Goal: Task Accomplishment & Management: Complete application form

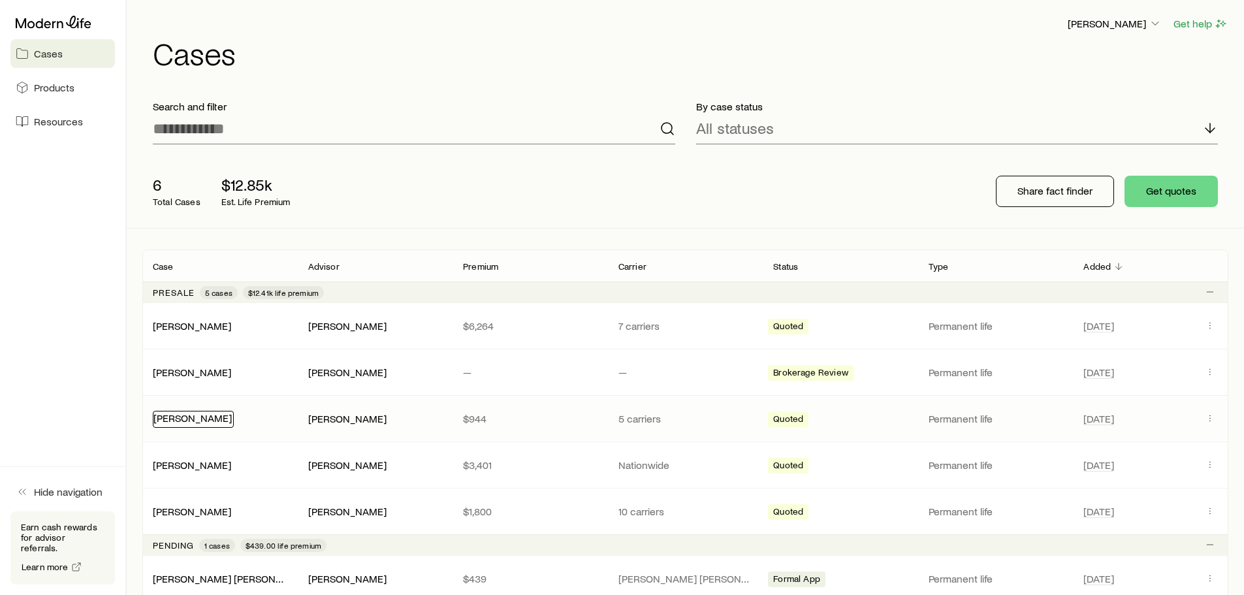
click at [198, 417] on link "[PERSON_NAME]" at bounding box center [192, 417] width 78 height 12
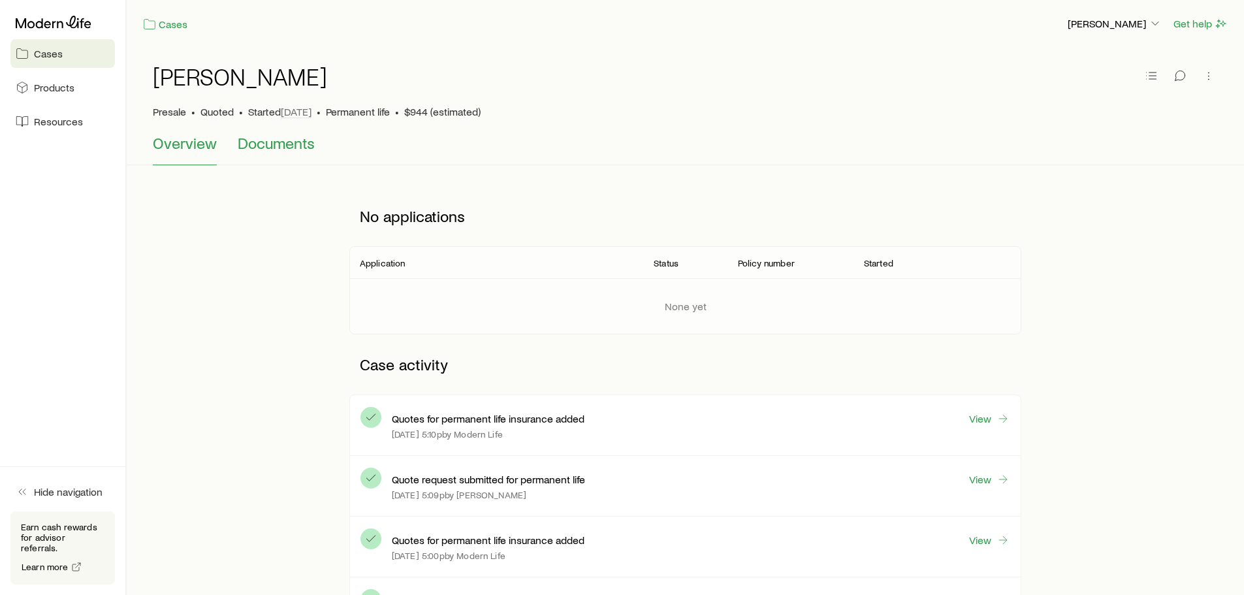
click at [283, 149] on span "Documents" at bounding box center [276, 143] width 77 height 18
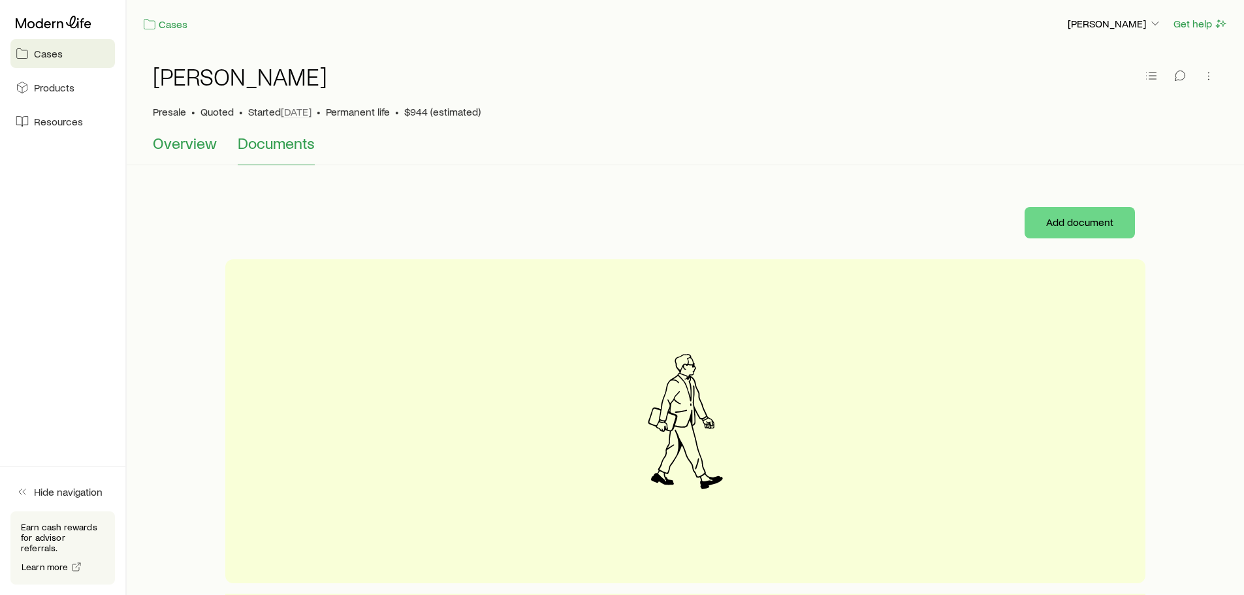
click at [203, 139] on span "Overview" at bounding box center [185, 143] width 64 height 18
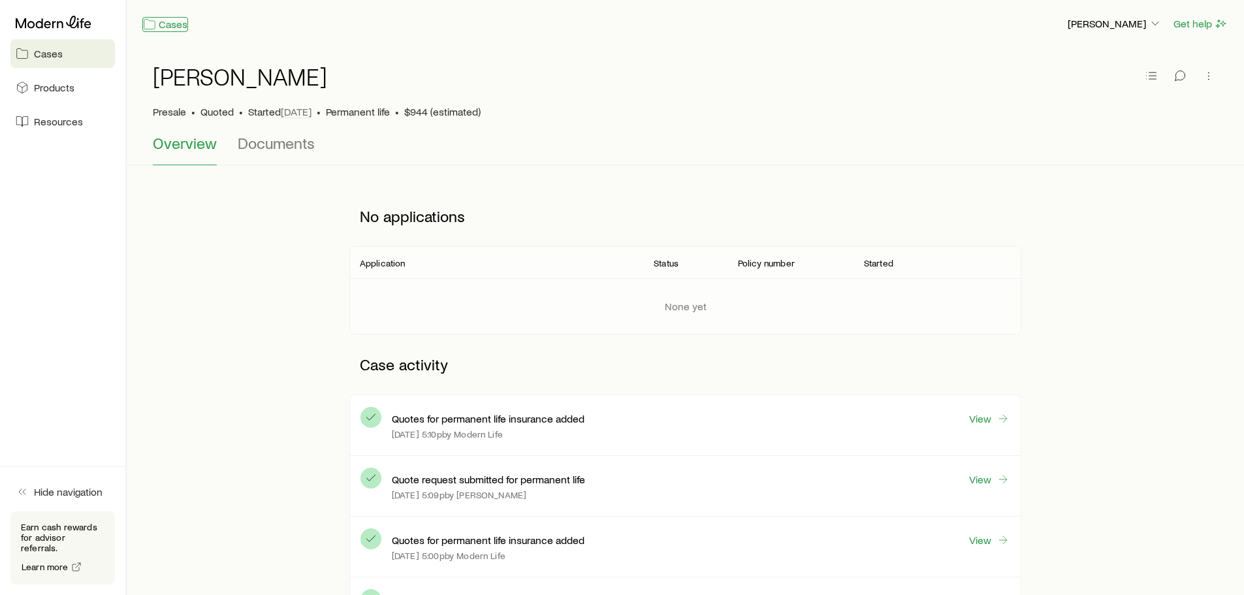
click at [159, 26] on link "Cases" at bounding box center [165, 24] width 46 height 15
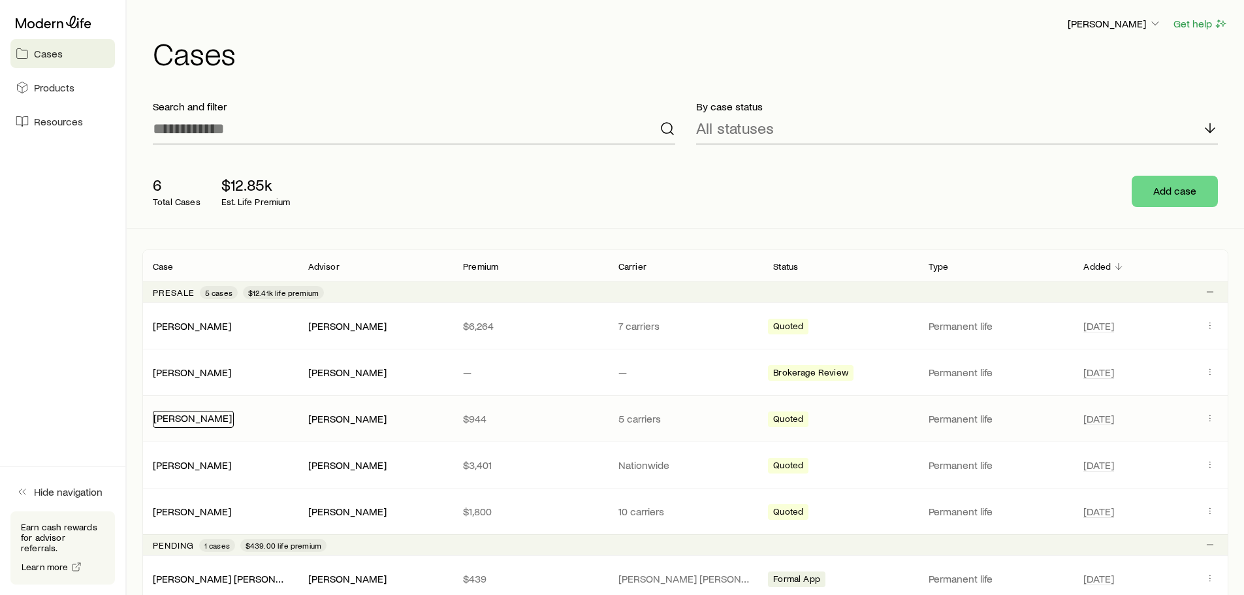
click at [199, 418] on link "[PERSON_NAME]" at bounding box center [192, 417] width 78 height 12
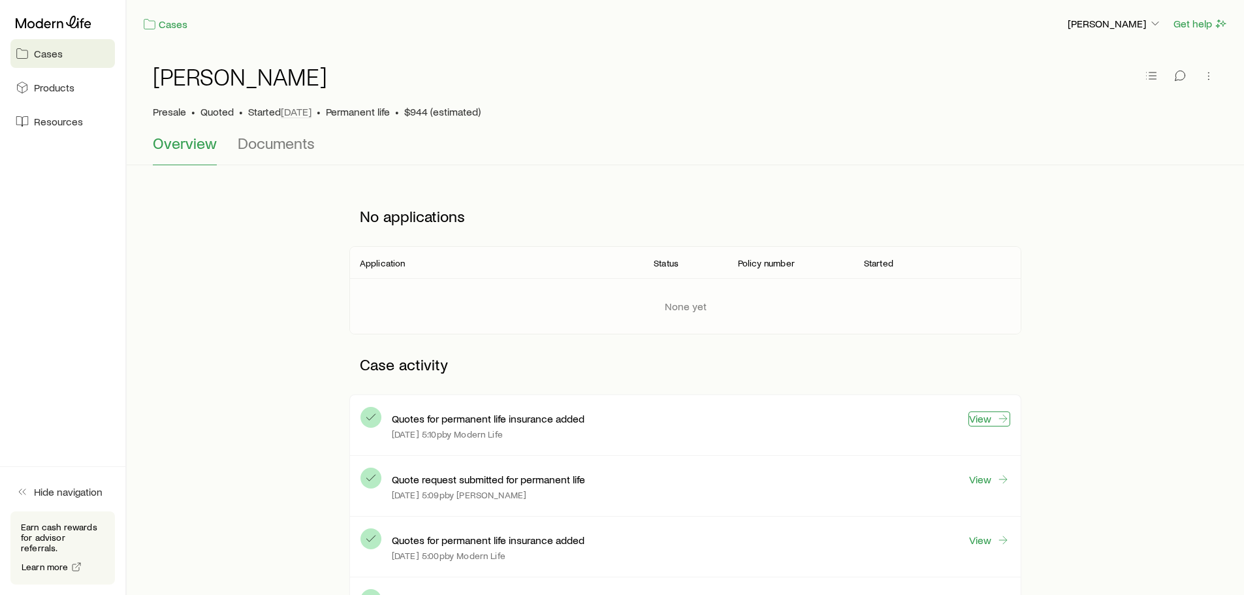
click at [981, 417] on link "View" at bounding box center [989, 418] width 42 height 15
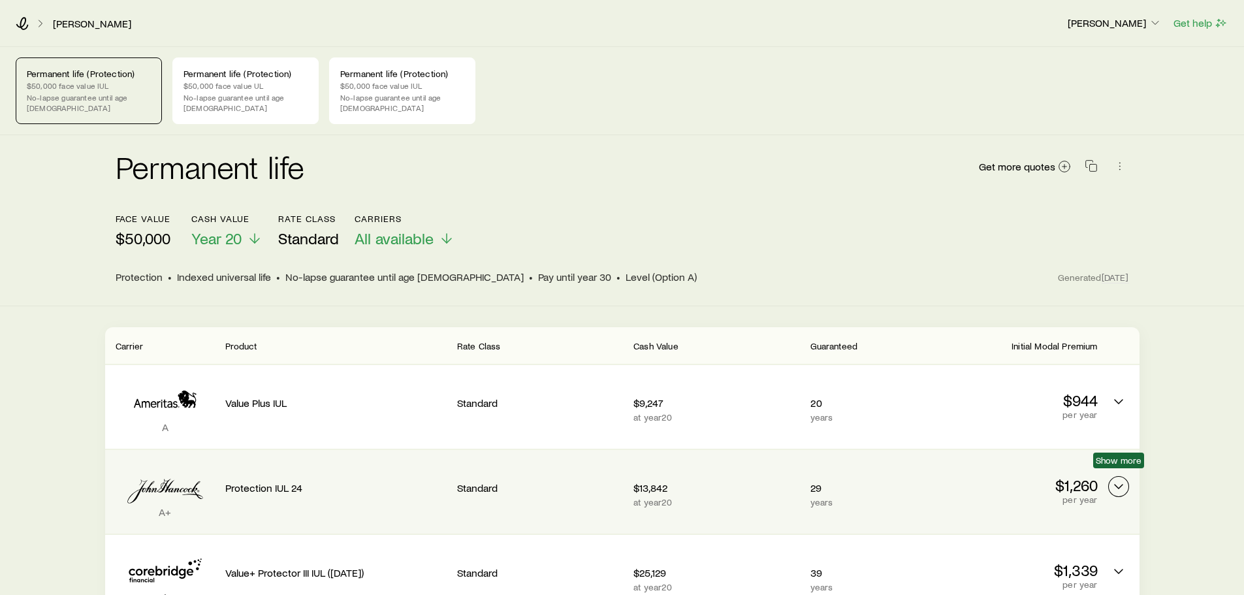
click at [1120, 479] on icon "Permanent quotes" at bounding box center [1119, 487] width 16 height 16
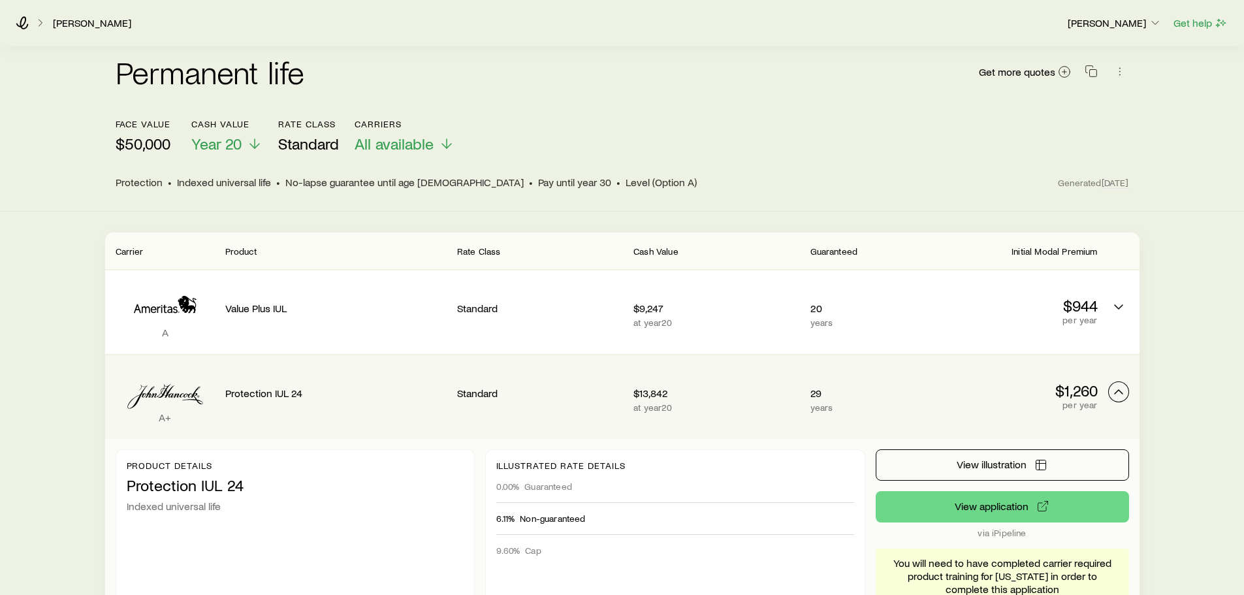
scroll to position [131, 0]
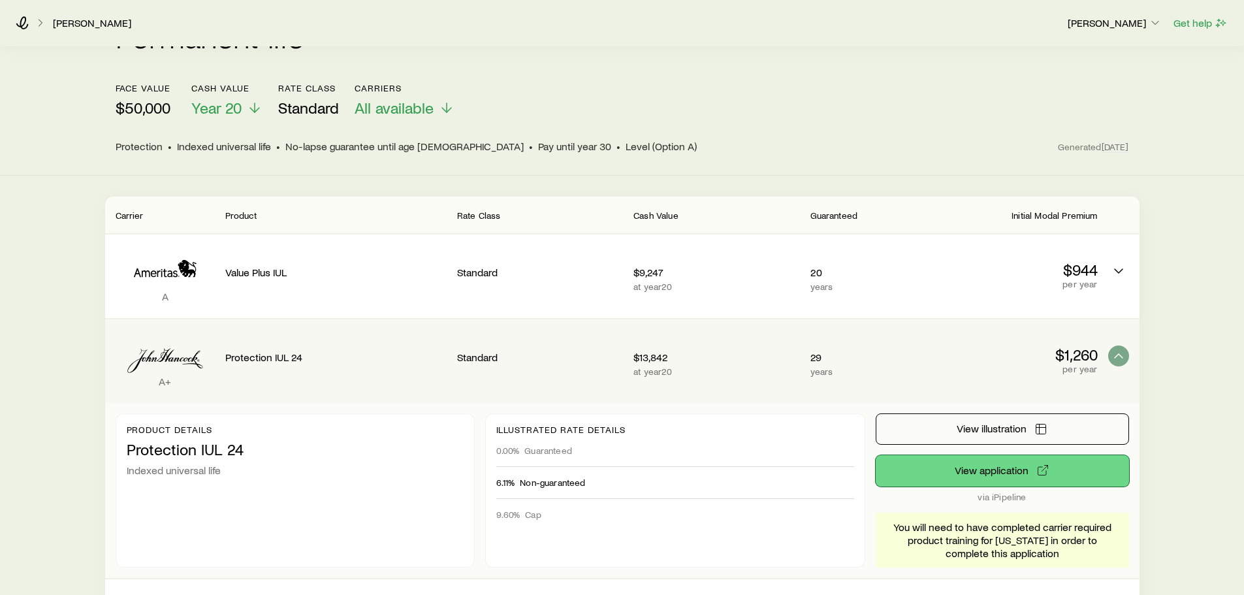
click at [990, 460] on button "View application" at bounding box center [1001, 470] width 253 height 31
